Goal: Navigation & Orientation: Find specific page/section

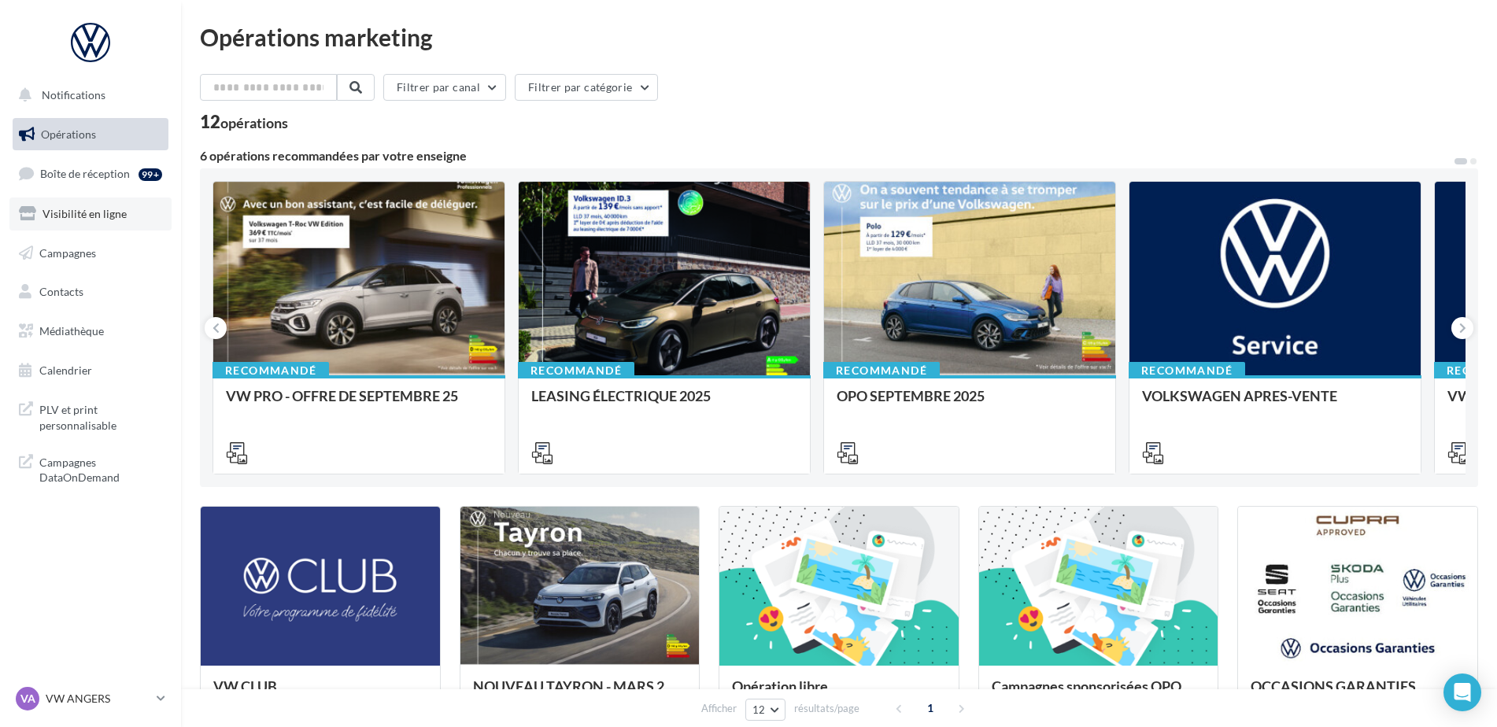
click at [95, 212] on span "Visibilité en ligne" at bounding box center [84, 213] width 84 height 13
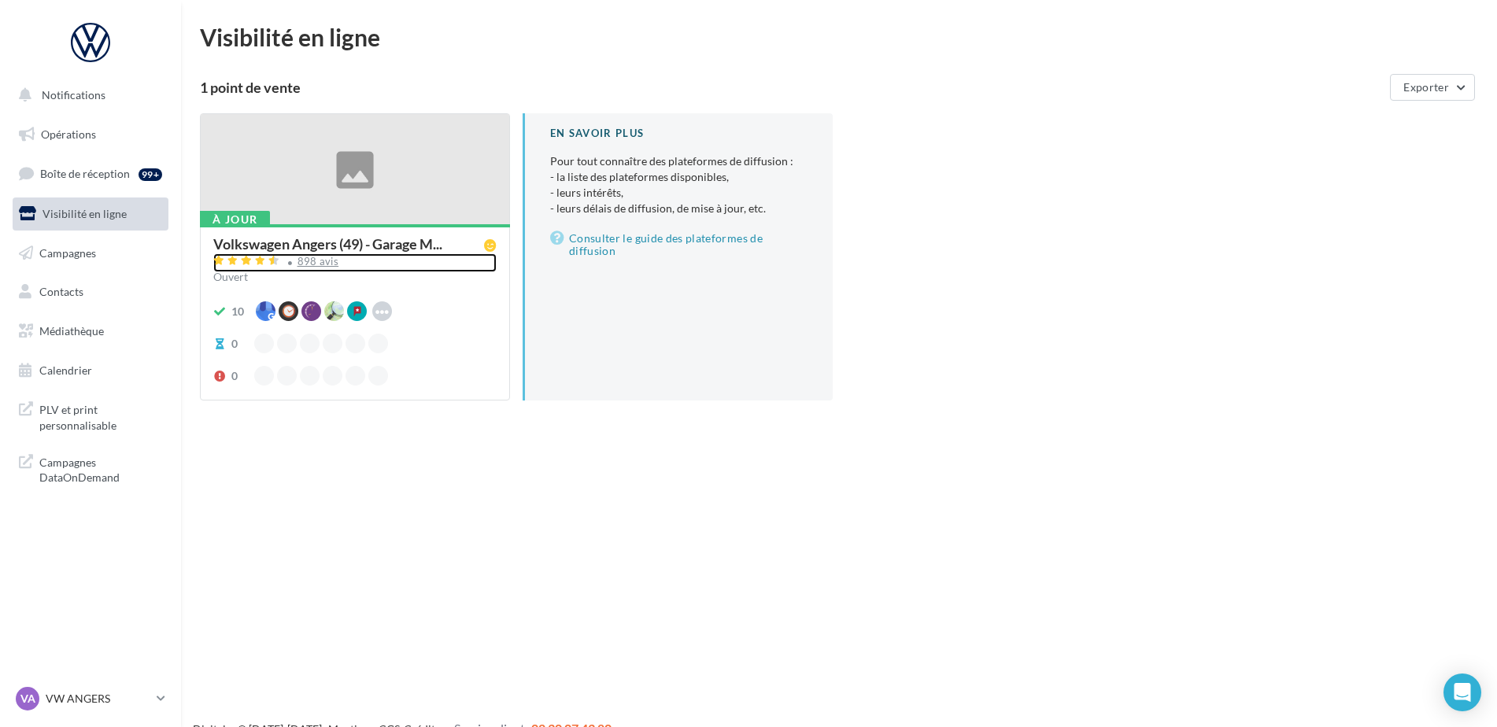
click at [303, 264] on div "898 avis" at bounding box center [318, 262] width 42 height 10
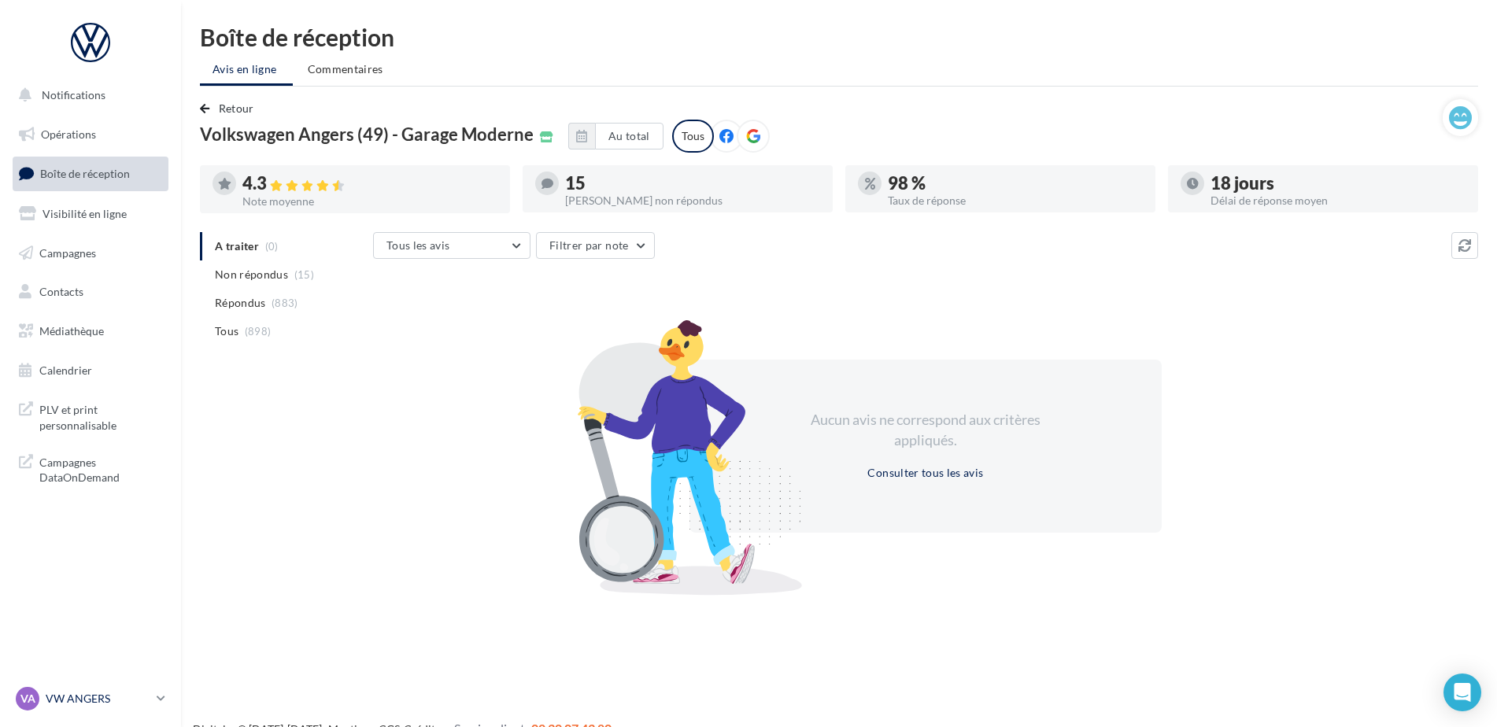
click at [76, 704] on p "VW ANGERS" at bounding box center [98, 699] width 105 height 16
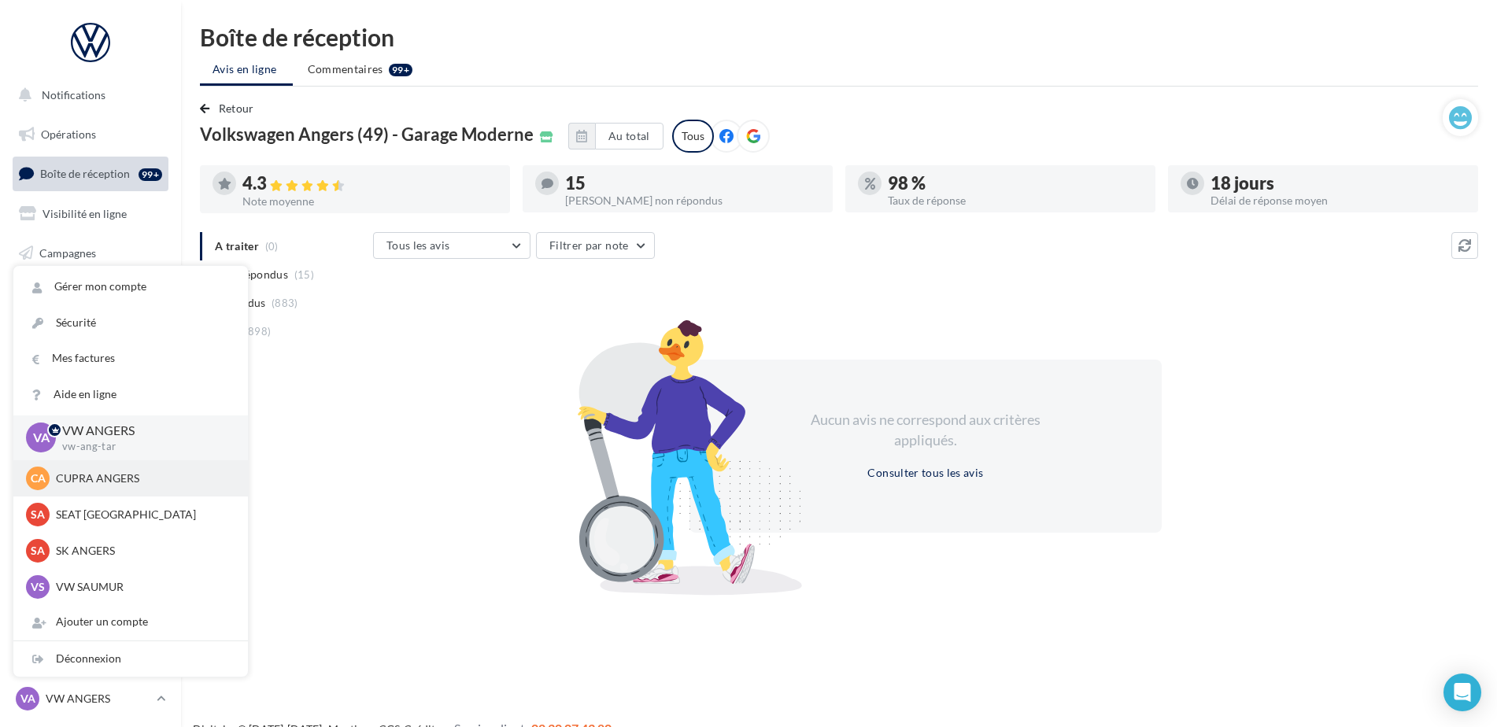
click at [94, 480] on p "CUPRA ANGERS" at bounding box center [142, 479] width 173 height 16
